Goal: Navigation & Orientation: Find specific page/section

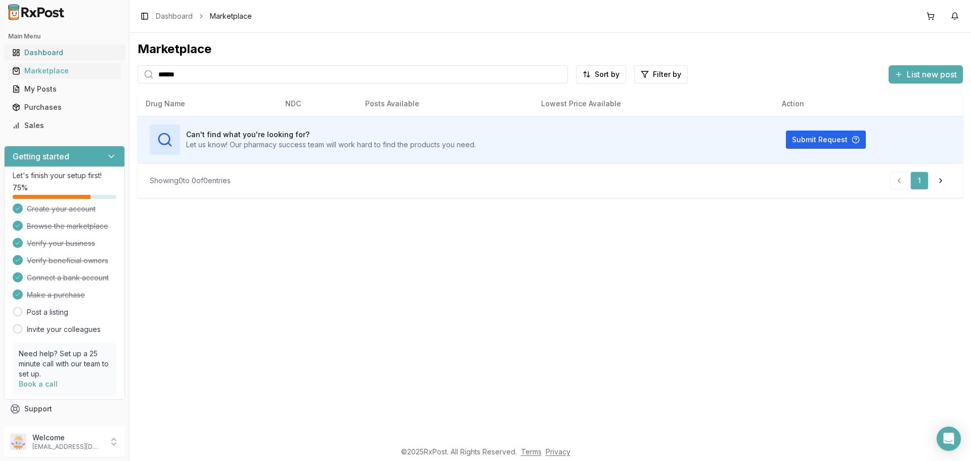
click at [26, 56] on div "Dashboard" at bounding box center [64, 53] width 105 height 10
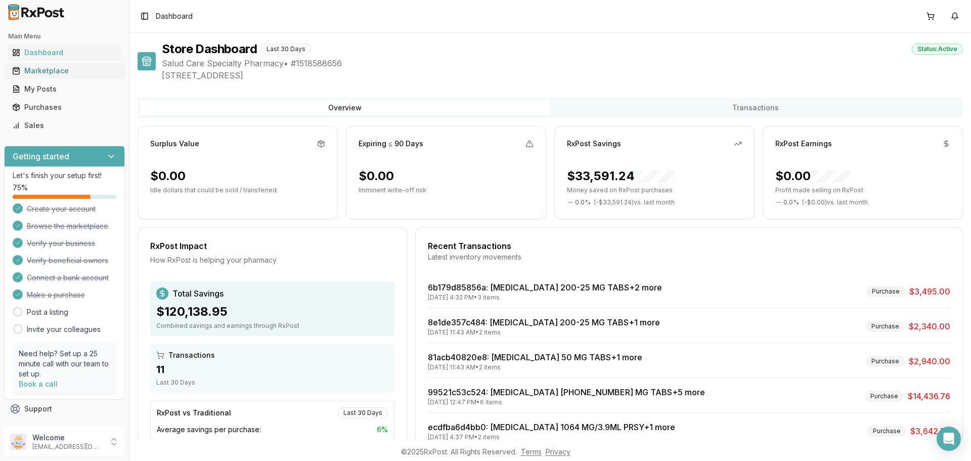
click at [73, 69] on div "Marketplace" at bounding box center [64, 71] width 105 height 10
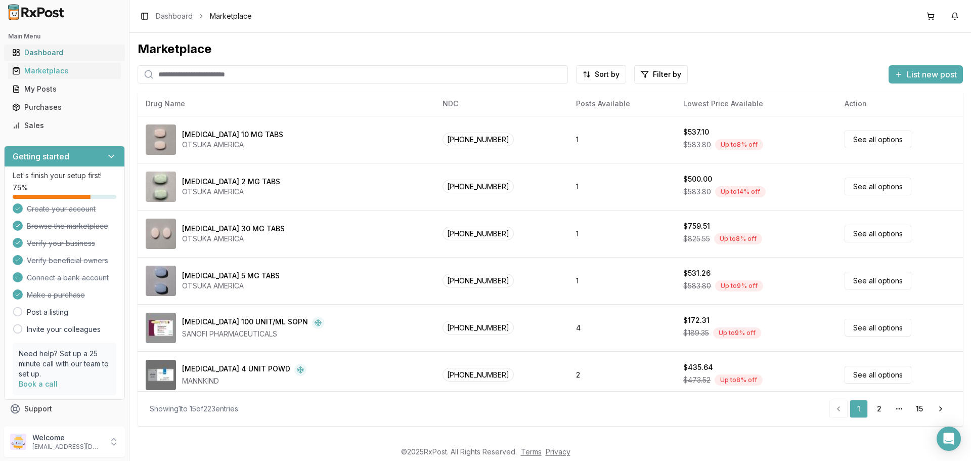
click at [68, 49] on div "Dashboard" at bounding box center [64, 53] width 105 height 10
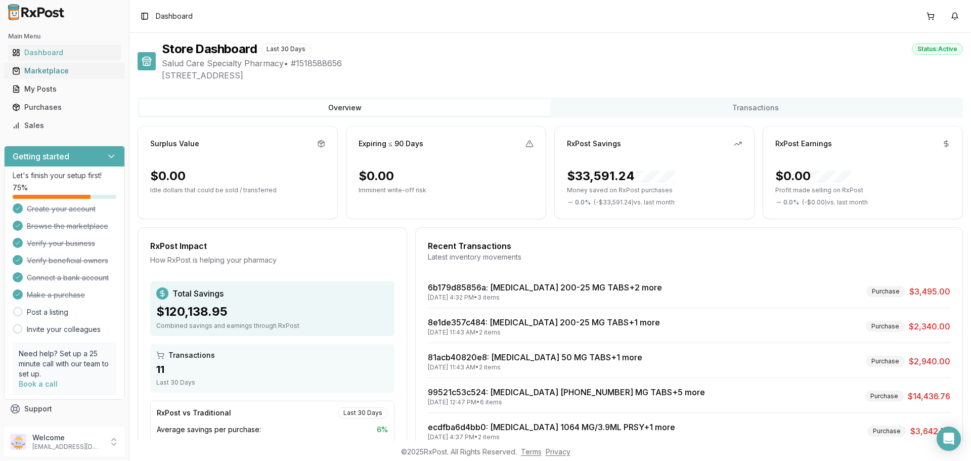
click at [60, 75] on div "Marketplace" at bounding box center [64, 71] width 105 height 10
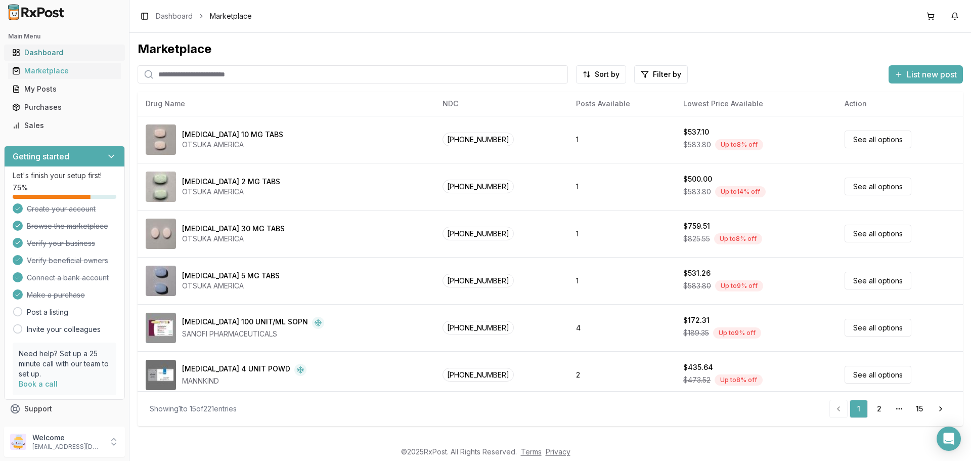
click at [77, 55] on div "Dashboard" at bounding box center [64, 53] width 105 height 10
